Goal: Information Seeking & Learning: Find specific fact

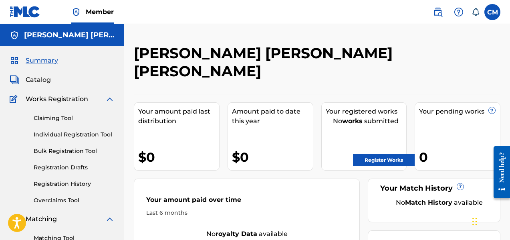
click at [75, 183] on link "Registration History" at bounding box center [74, 184] width 81 height 8
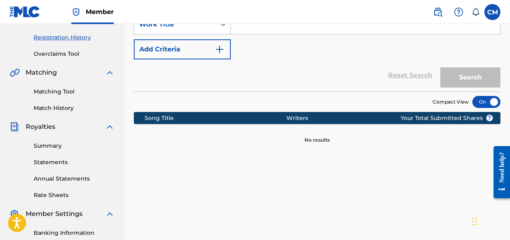
scroll to position [141, 0]
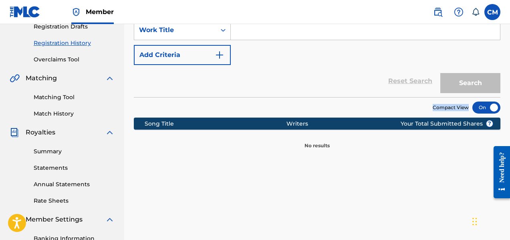
drag, startPoint x: 510, startPoint y: 97, endPoint x: 513, endPoint y: 86, distance: 11.3
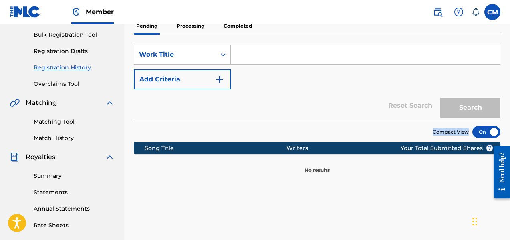
scroll to position [104, 0]
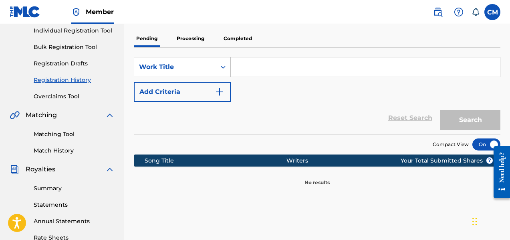
click at [198, 38] on p "Processing" at bounding box center [190, 38] width 32 height 17
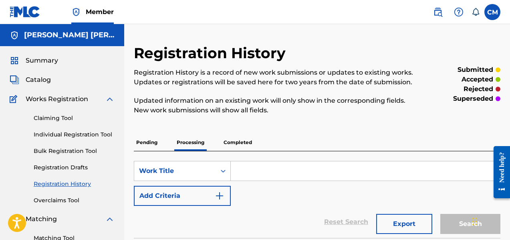
click at [232, 138] on p "Completed" at bounding box center [237, 142] width 33 height 17
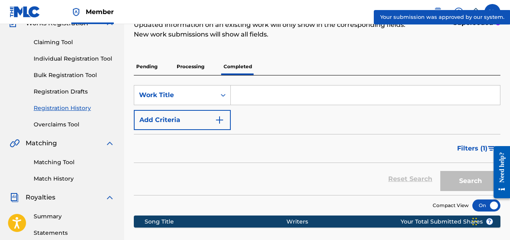
scroll to position [73, 0]
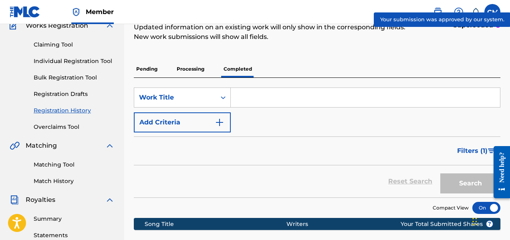
click at [299, 97] on input "Search Form" at bounding box center [365, 97] width 269 height 19
type input "African Voices"
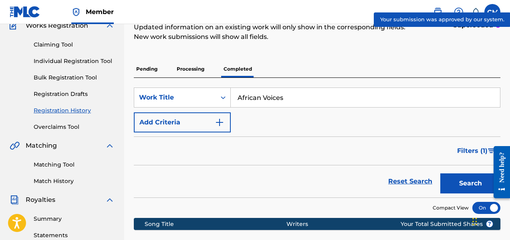
click at [457, 176] on button "Search" at bounding box center [471, 183] width 60 height 20
drag, startPoint x: 510, startPoint y: 93, endPoint x: 511, endPoint y: 124, distance: 31.7
click at [510, 124] on html "Accessibility Screen-Reader Guide, Feedback, and Issue Reporting | New window C…" at bounding box center [255, 47] width 510 height 240
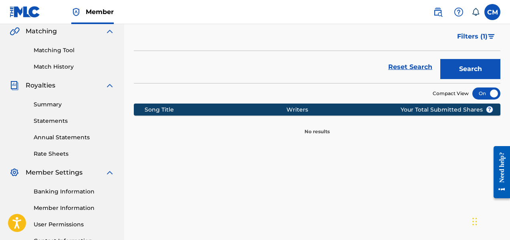
scroll to position [127, 0]
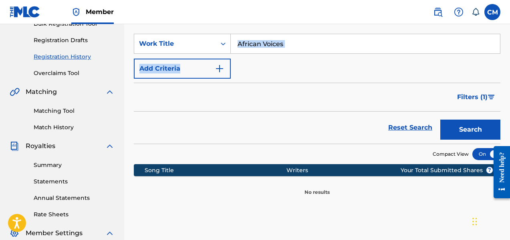
drag, startPoint x: 512, startPoint y: 116, endPoint x: 5, endPoint y: 1, distance: 519.4
click at [218, 70] on img "Search Form" at bounding box center [220, 69] width 10 height 10
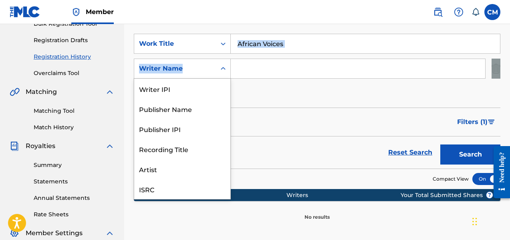
click at [218, 68] on div "Search Form" at bounding box center [223, 68] width 14 height 14
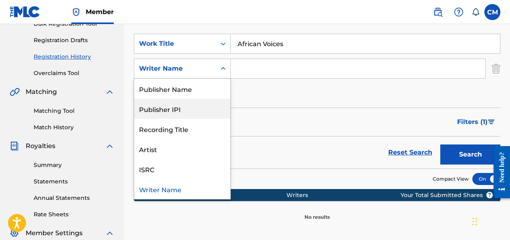
click at [186, 111] on div "Publisher IPI" at bounding box center [182, 109] width 96 height 20
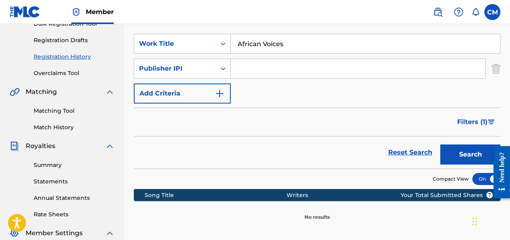
click at [249, 73] on input "Search Form" at bounding box center [358, 68] width 255 height 19
click at [238, 69] on input "1311293787" at bounding box center [358, 68] width 255 height 19
type input "01311293787"
click at [461, 156] on button "Search" at bounding box center [471, 154] width 60 height 20
drag, startPoint x: 291, startPoint y: 46, endPoint x: 217, endPoint y: 31, distance: 74.9
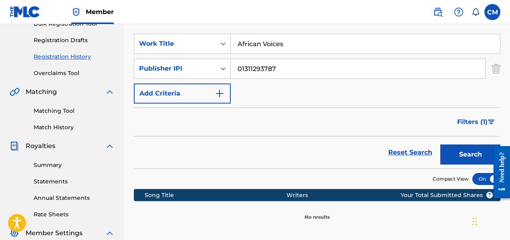
click at [217, 31] on div "SearchWithCriteria6e8ab627-4e08-4da0-a5ef-6fd02bc26426 Work Title African Voice…" at bounding box center [317, 96] width 367 height 144
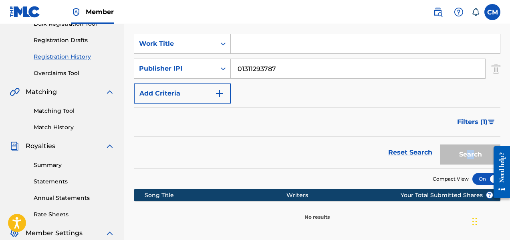
drag, startPoint x: 474, startPoint y: 164, endPoint x: 466, endPoint y: 155, distance: 11.7
click at [466, 155] on div "Search" at bounding box center [469, 152] width 64 height 32
